Goal: Information Seeking & Learning: Learn about a topic

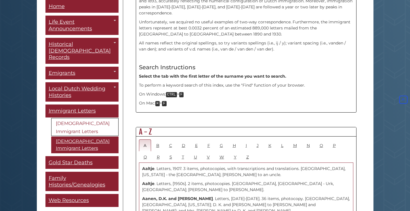
scroll to position [259, 0]
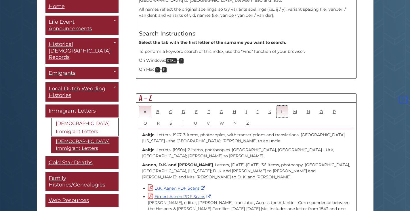
click at [281, 105] on link "L" at bounding box center [283, 111] width 12 height 12
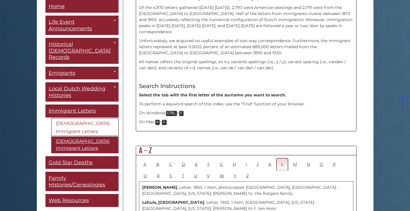
scroll to position [173, 0]
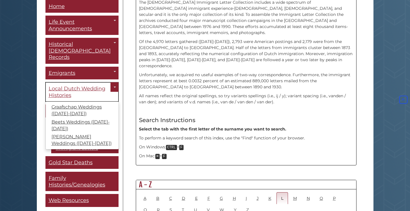
click at [85, 86] on span "Local Dutch Wedding Histories" at bounding box center [77, 92] width 57 height 13
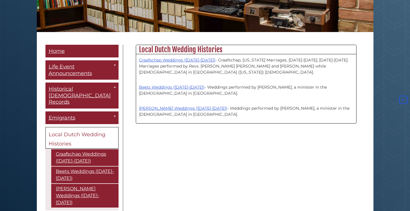
scroll to position [186, 0]
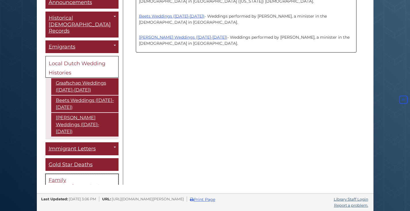
click at [79, 177] on span "Family Histories/Genealogies" at bounding box center [77, 183] width 57 height 13
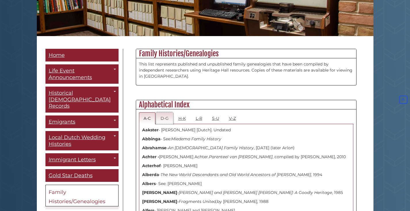
scroll to position [144, 0]
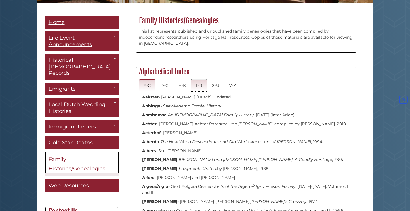
click at [203, 85] on link "L-R" at bounding box center [199, 85] width 16 height 12
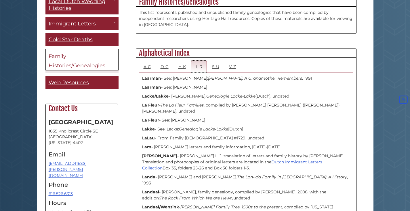
scroll to position [173, 0]
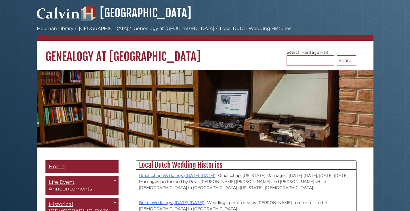
scroll to position [186, 0]
